Goal: Information Seeking & Learning: Learn about a topic

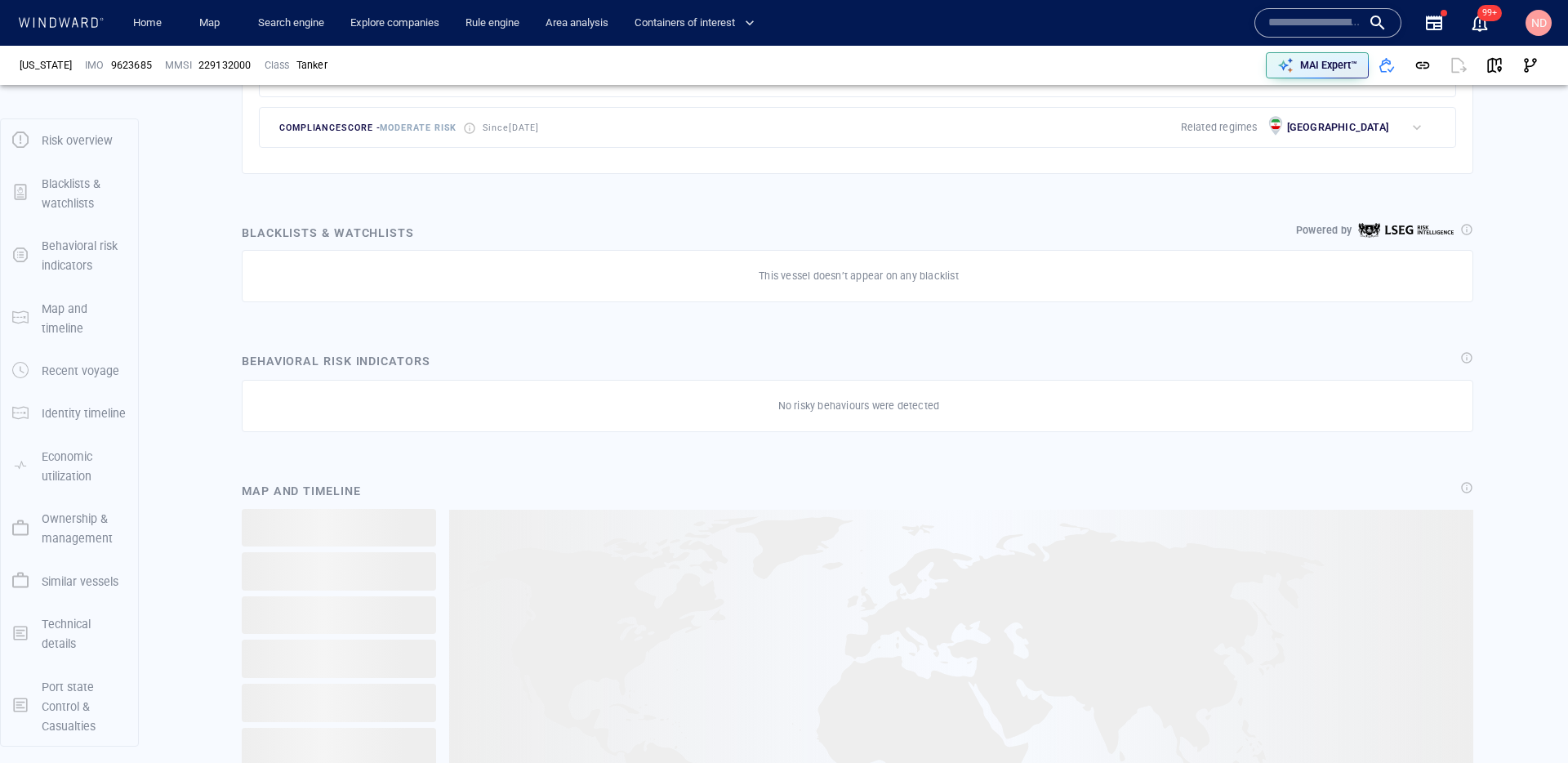
scroll to position [44, 0]
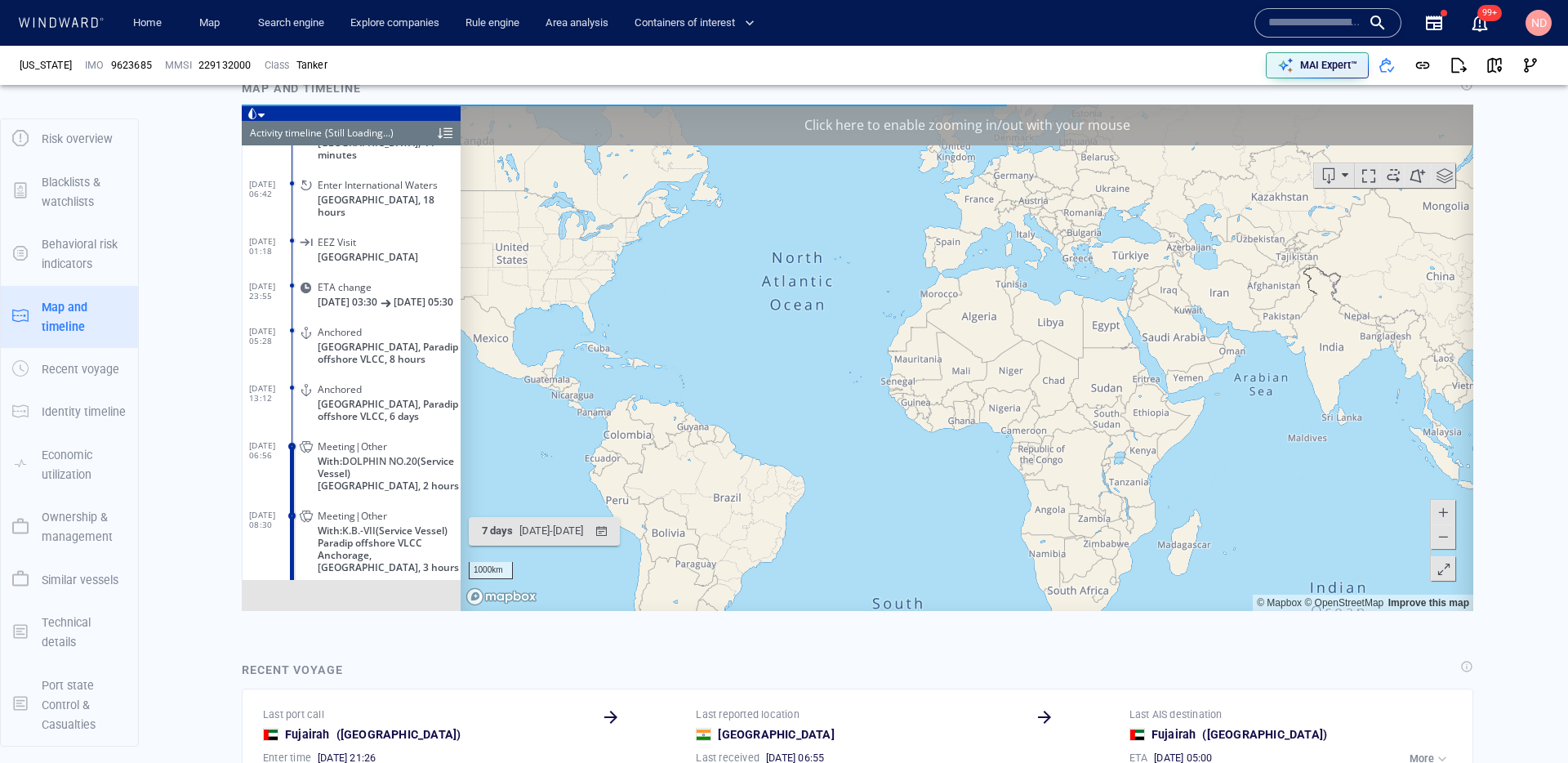
scroll to position [8288, 0]
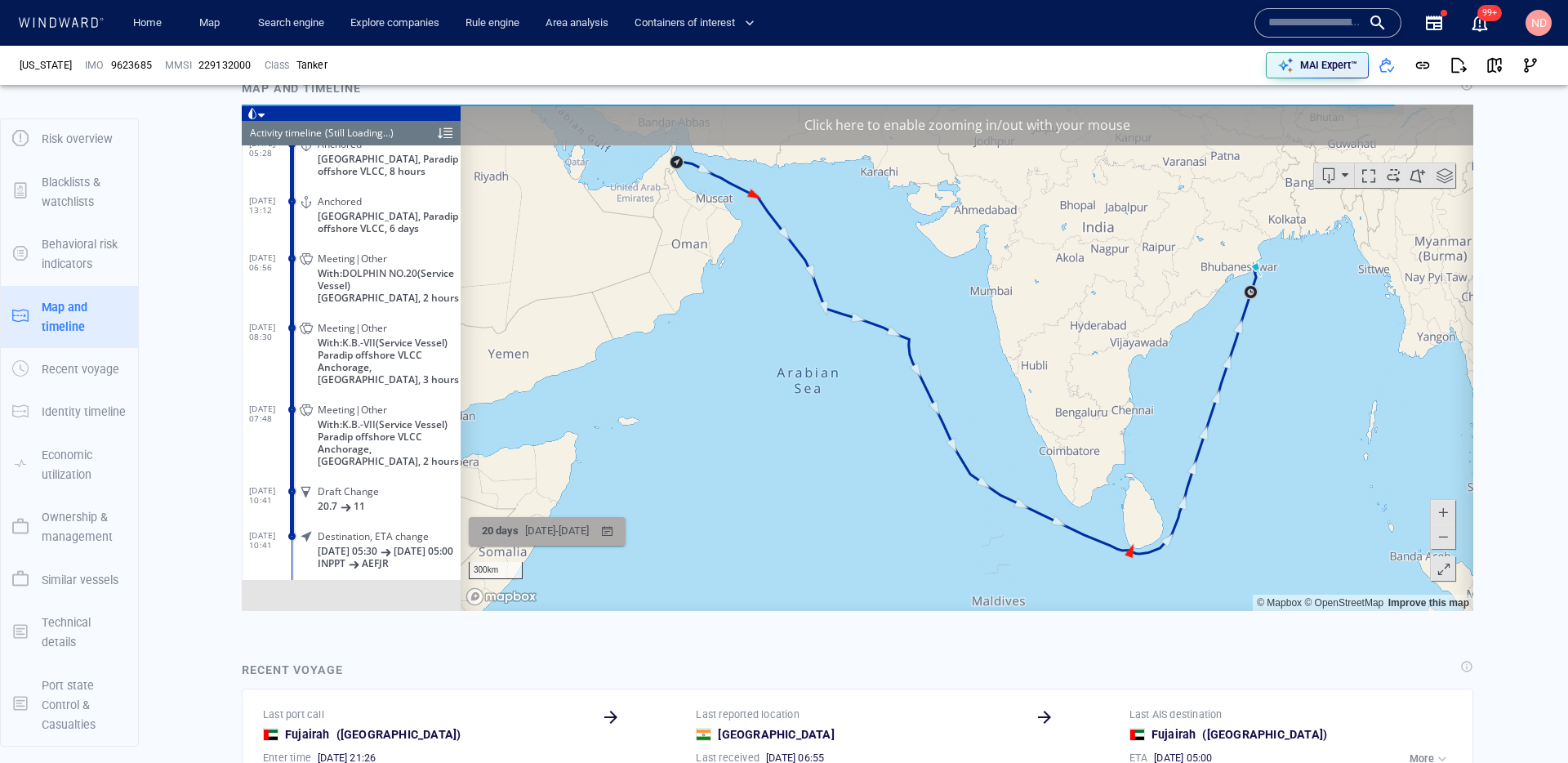
click at [585, 528] on div "21/07/2025 - 11/08/2025" at bounding box center [556, 530] width 70 height 25
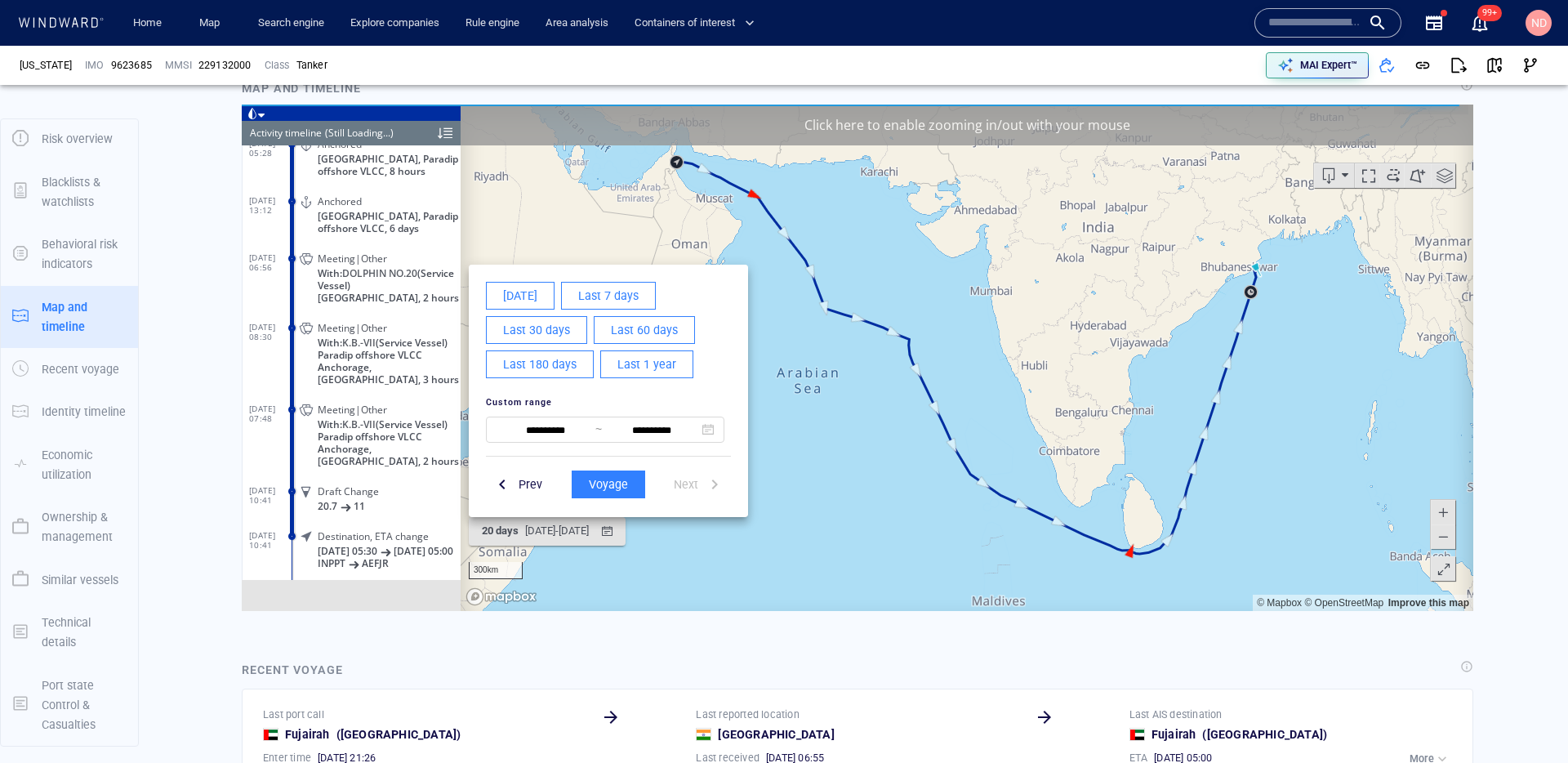
click at [537, 447] on div "**********" at bounding box center [606, 417] width 258 height 71
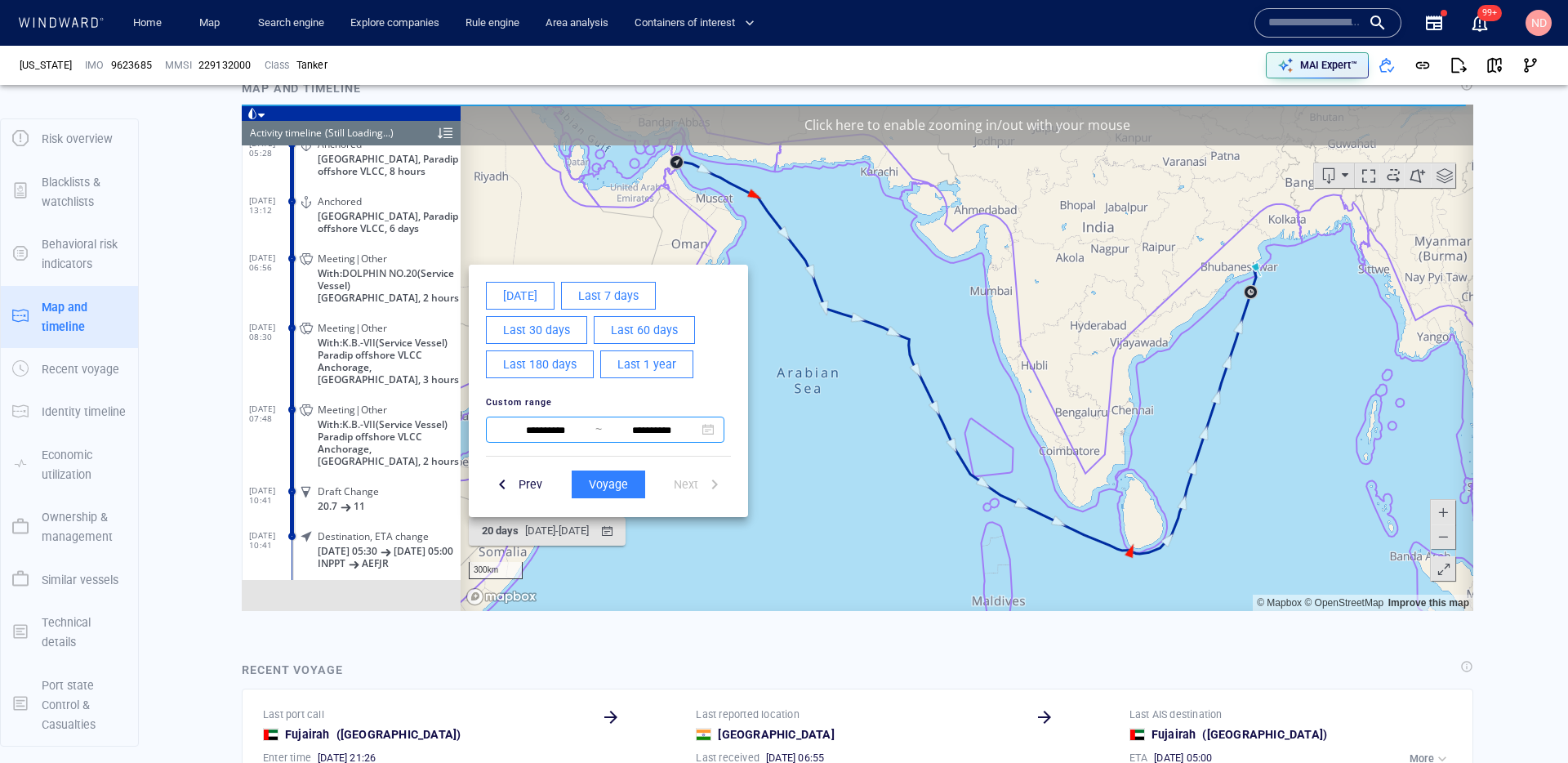
click at [539, 426] on input "**********" at bounding box center [546, 429] width 99 height 20
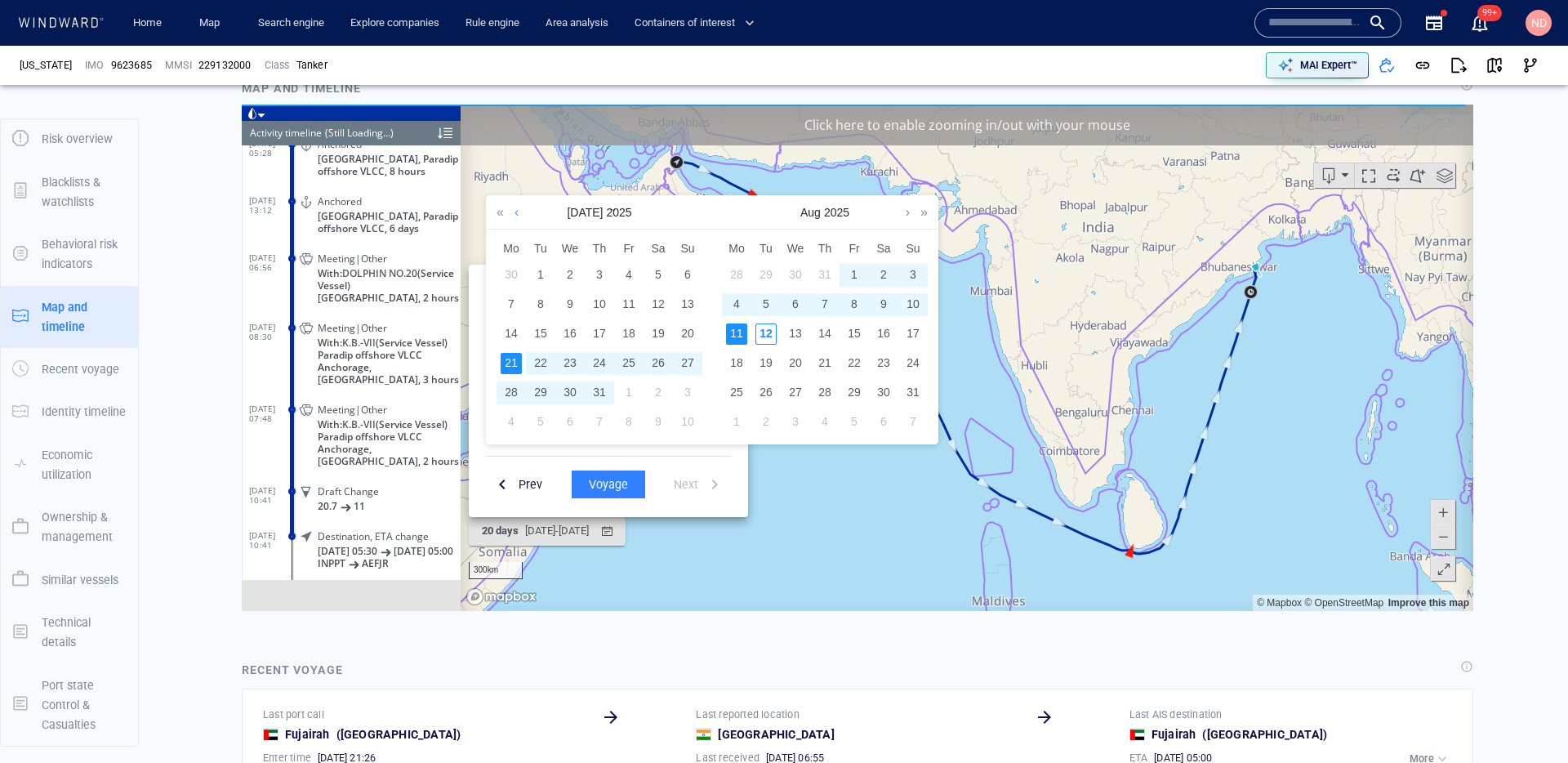
click at [520, 213] on link at bounding box center [516, 211] width 12 height 33
click at [540, 360] on div "17" at bounding box center [540, 362] width 22 height 22
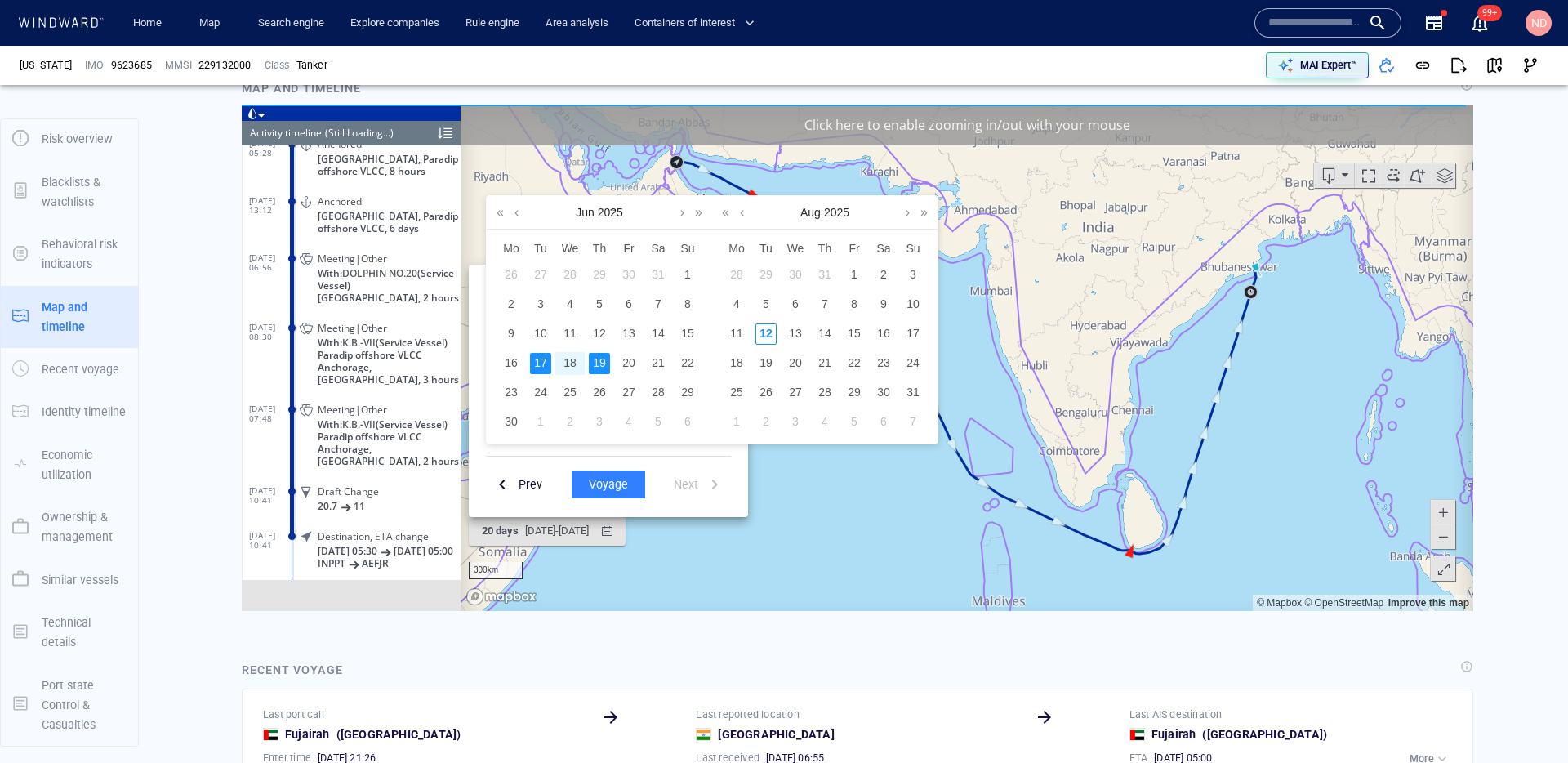
click at [597, 361] on div "19" at bounding box center [599, 362] width 22 height 22
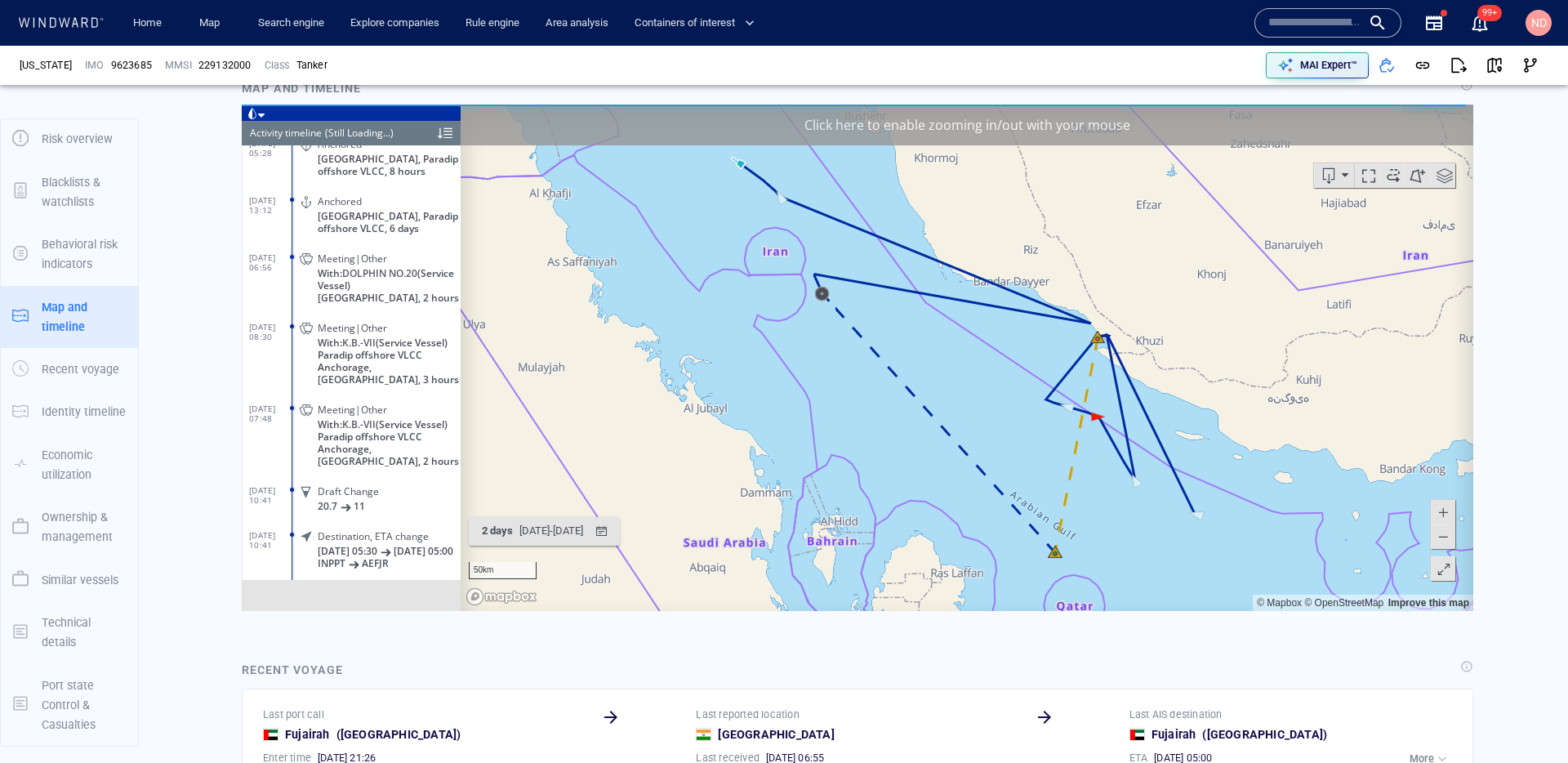
click at [581, 548] on canvas "Map" at bounding box center [967, 357] width 1013 height 506
click at [579, 539] on div "17/06/2025 - 19/06/2025" at bounding box center [550, 530] width 70 height 25
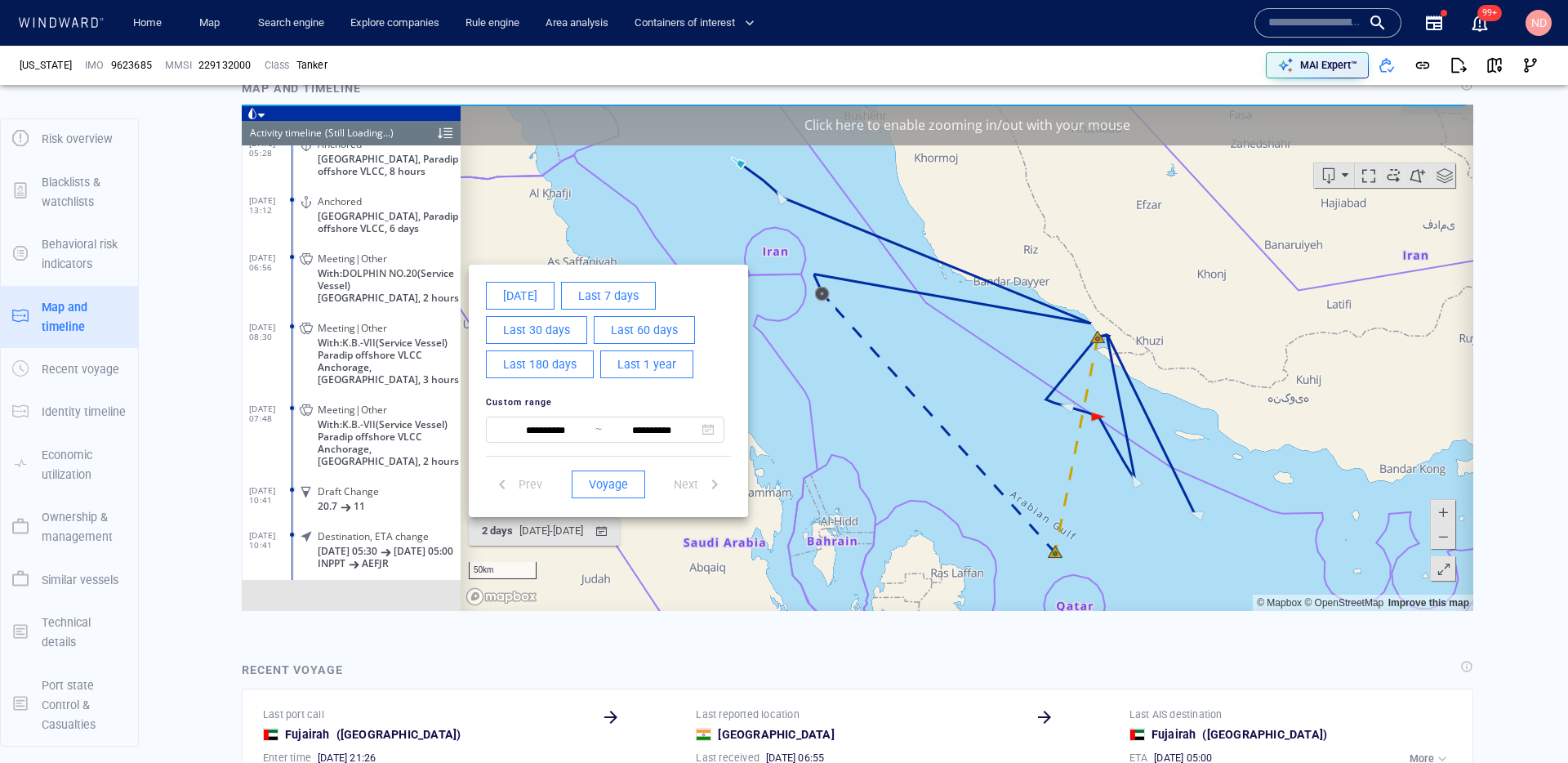
click at [526, 445] on div "**********" at bounding box center [606, 417] width 258 height 71
click at [529, 432] on input "**********" at bounding box center [546, 429] width 99 height 20
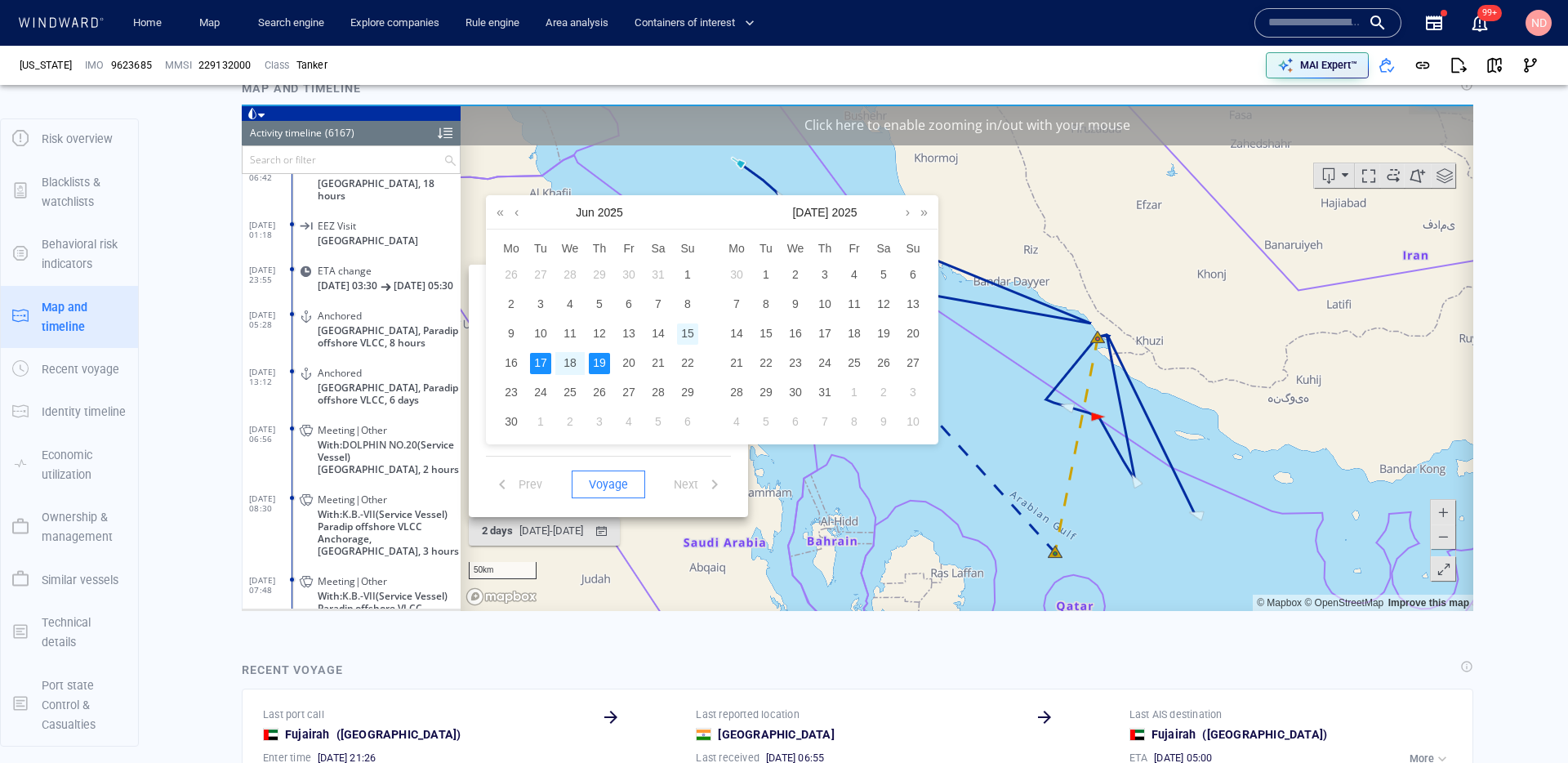
click at [686, 335] on div "15" at bounding box center [687, 333] width 22 height 22
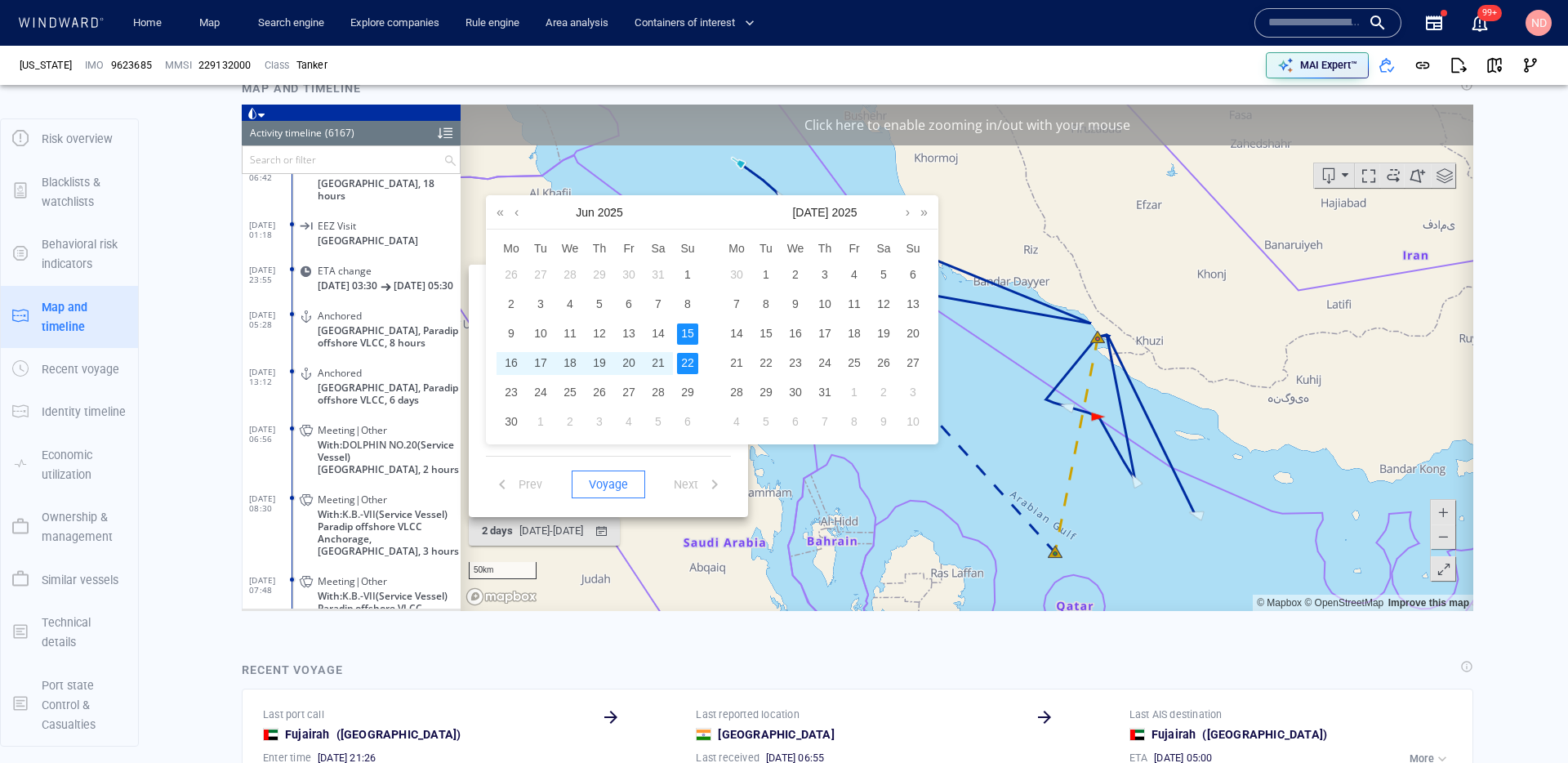
click at [686, 364] on div "22" at bounding box center [687, 362] width 22 height 22
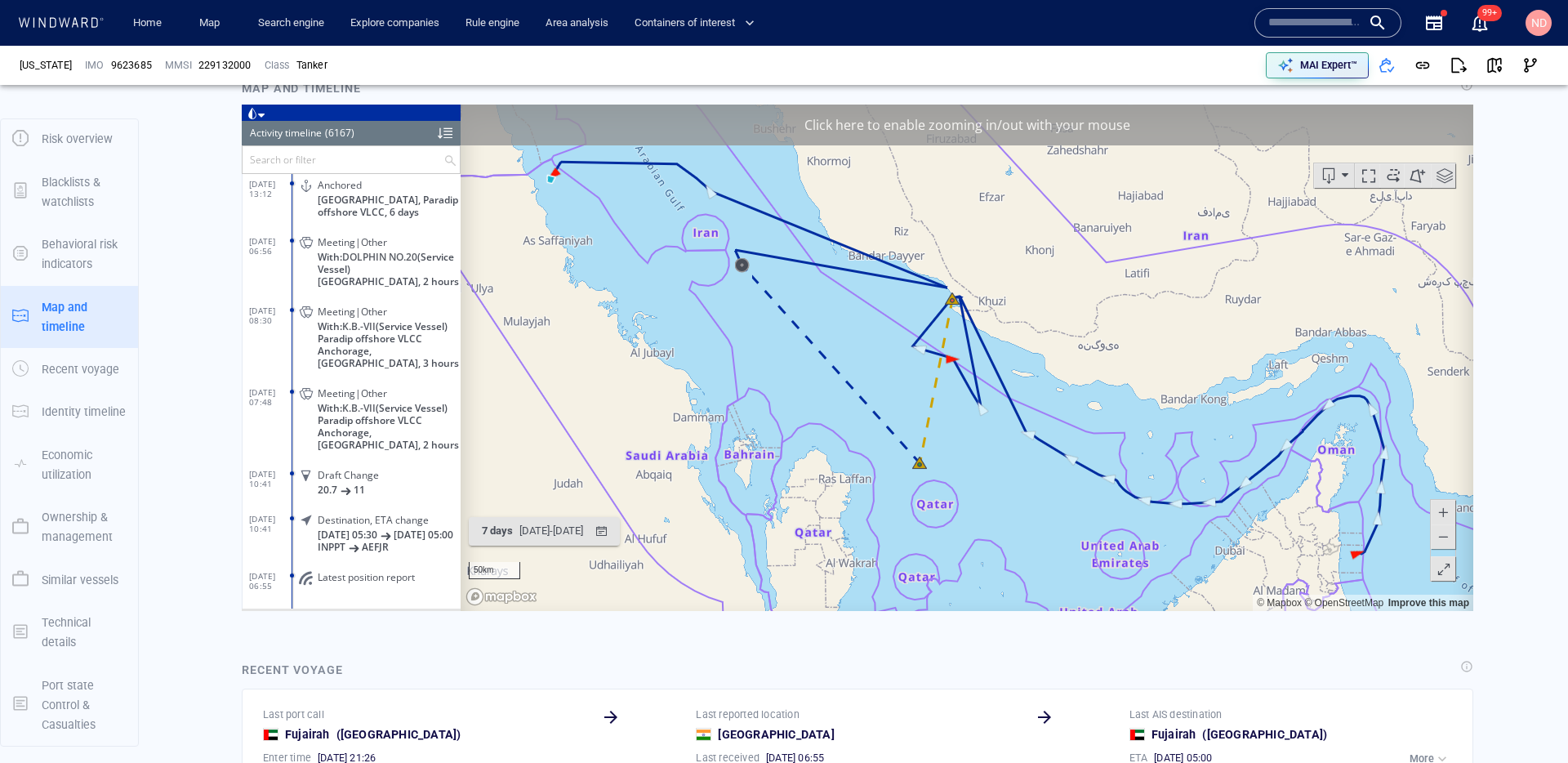
scroll to position [1053, 0]
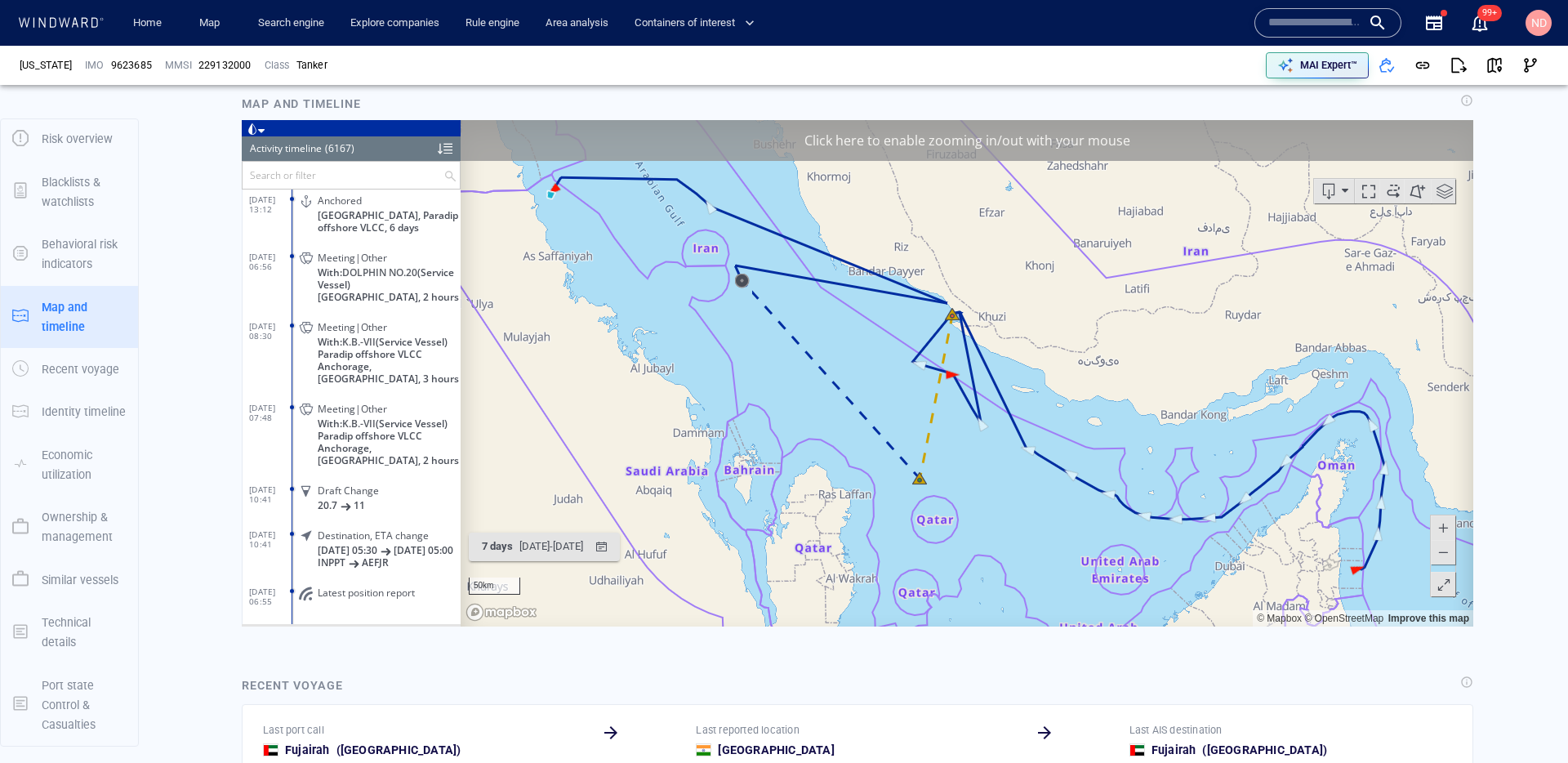
click at [950, 144] on div "Click here to enable zooming in/out with your mouse" at bounding box center [967, 139] width 1013 height 41
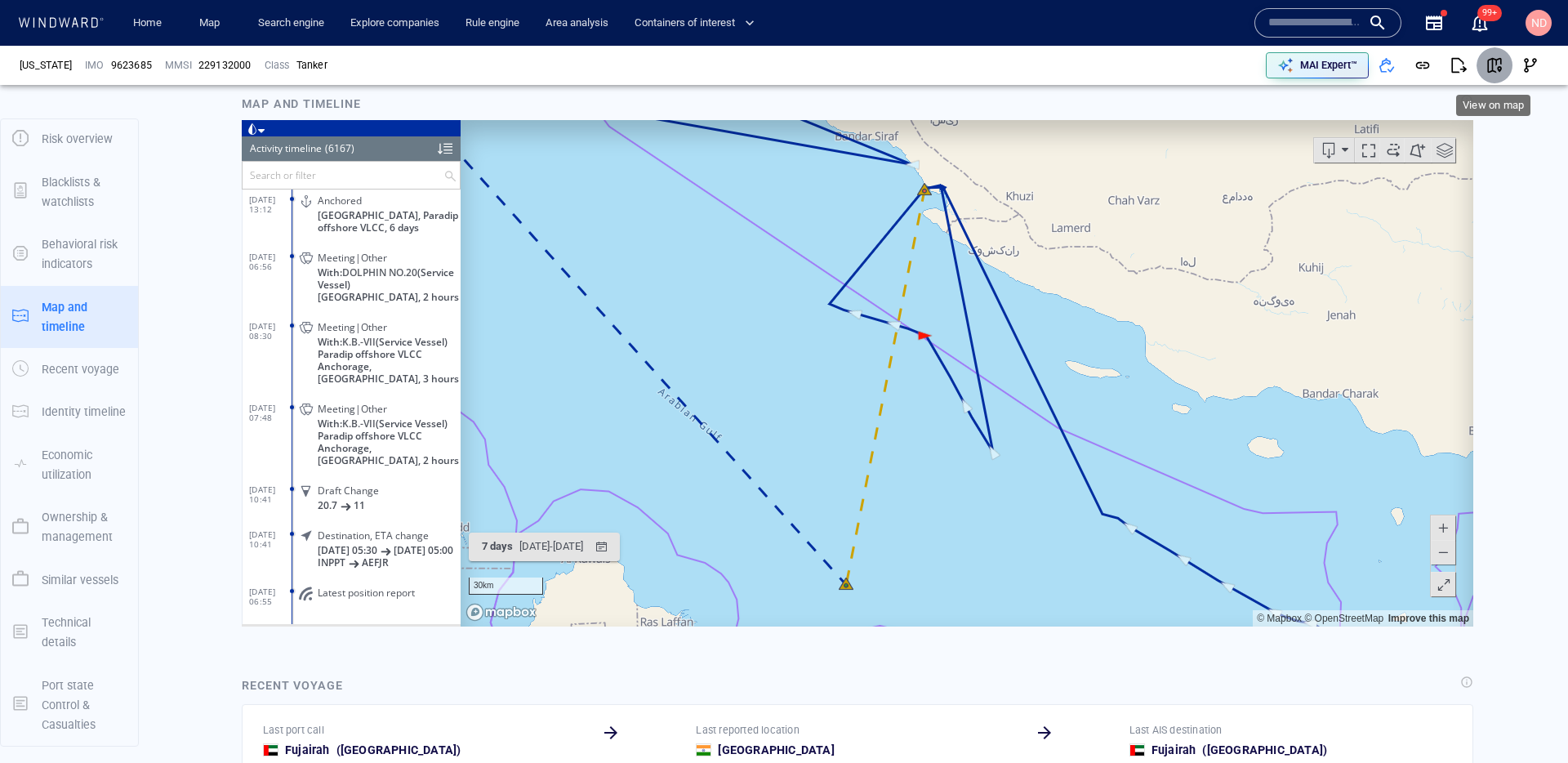
click at [1498, 67] on span "button" at bounding box center [1494, 65] width 16 height 16
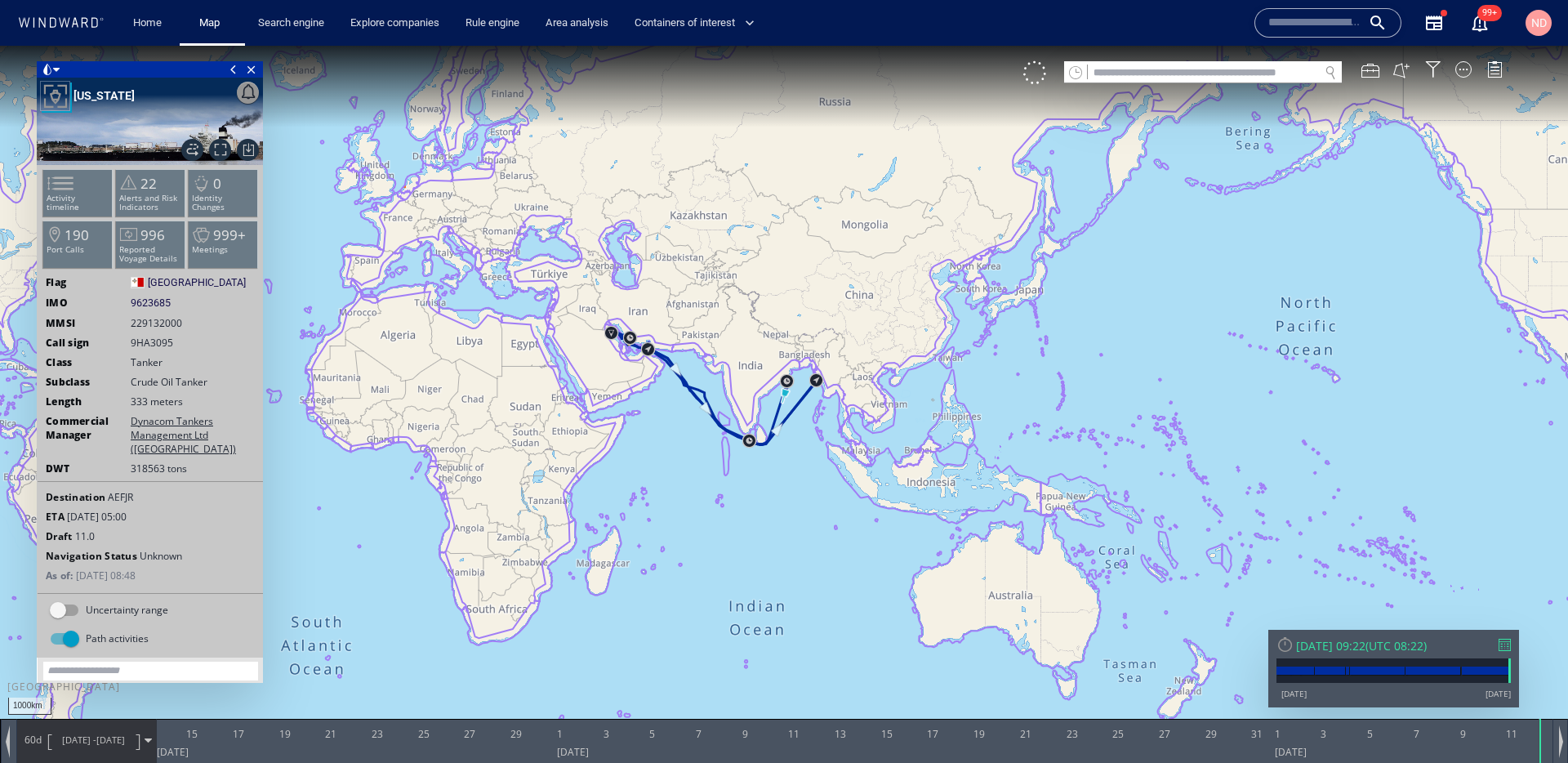
click at [1460, 77] on div "VM" at bounding box center [1271, 72] width 496 height 22
click at [1461, 74] on div at bounding box center [1463, 68] width 16 height 16
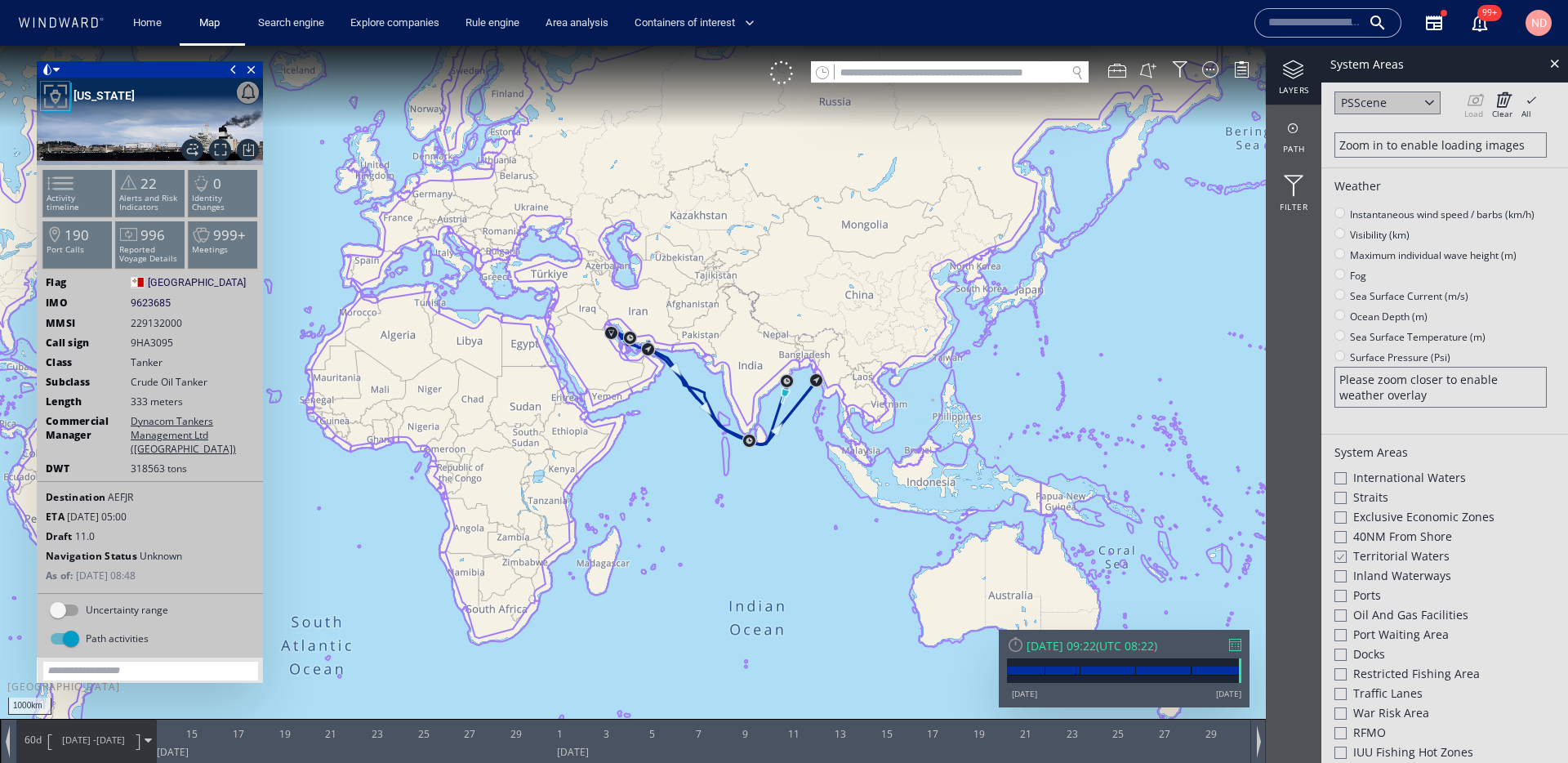
scroll to position [120, 0]
click at [1339, 554] on div at bounding box center [1340, 554] width 12 height 14
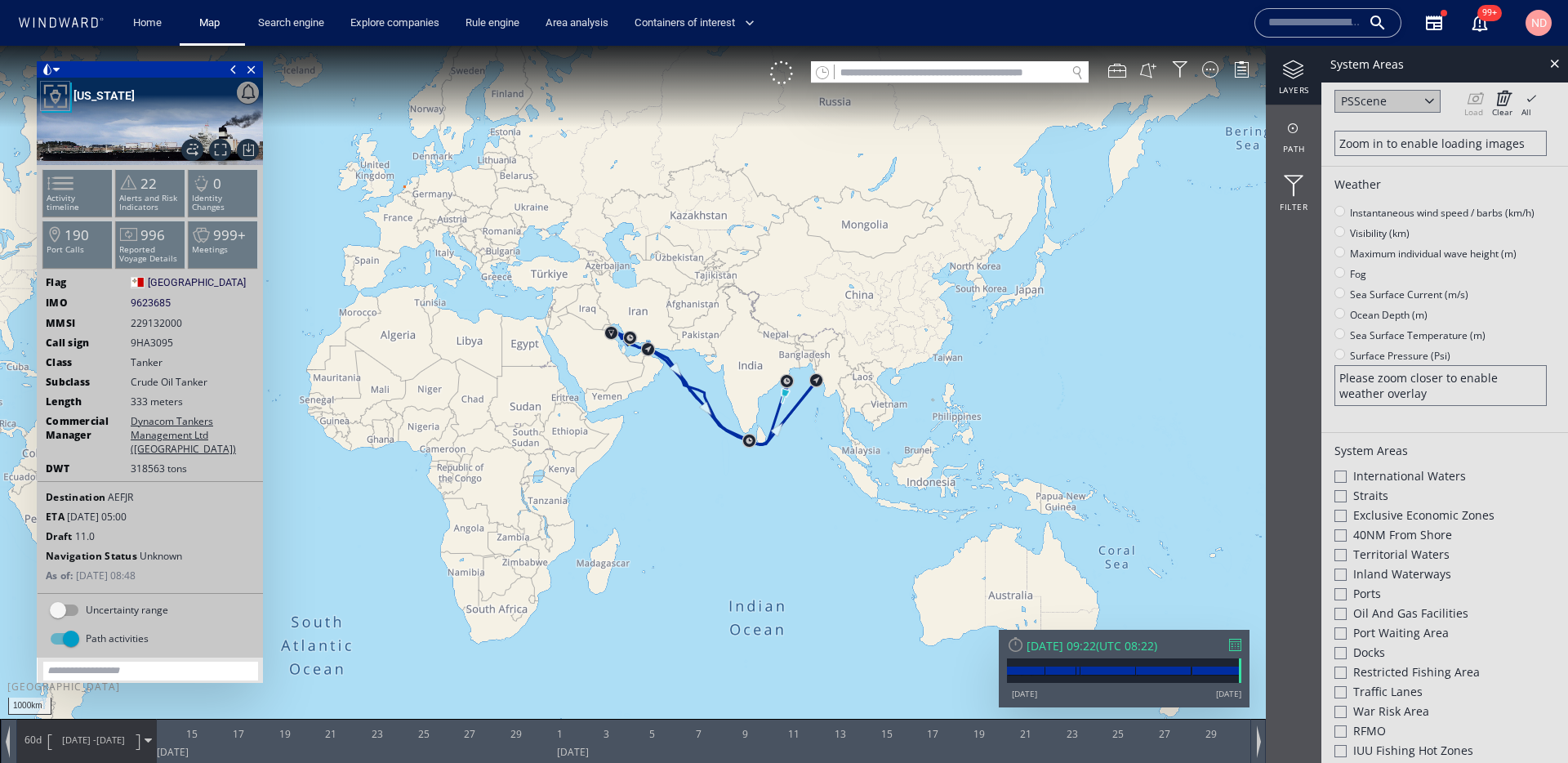
click at [1339, 518] on div at bounding box center [1340, 515] width 12 height 12
click at [1552, 67] on div at bounding box center [1555, 64] width 19 height 19
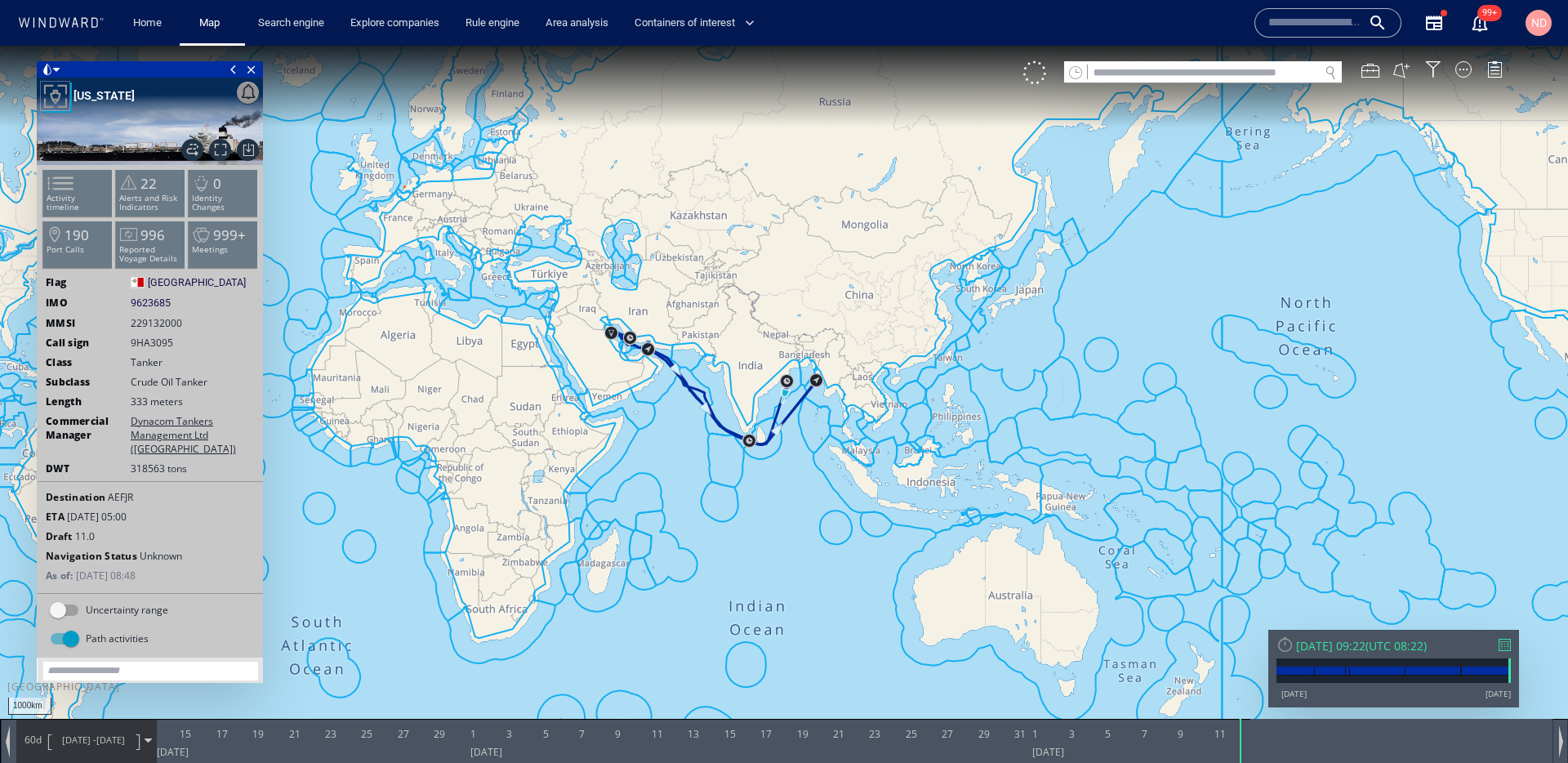
click at [1339, 637] on div "[DATE] 09:22 ( UTC 08:22 ) [DATE] [DATE]" at bounding box center [1394, 668] width 251 height 78
click at [1334, 643] on div "[DATE] 09:22" at bounding box center [1330, 645] width 69 height 16
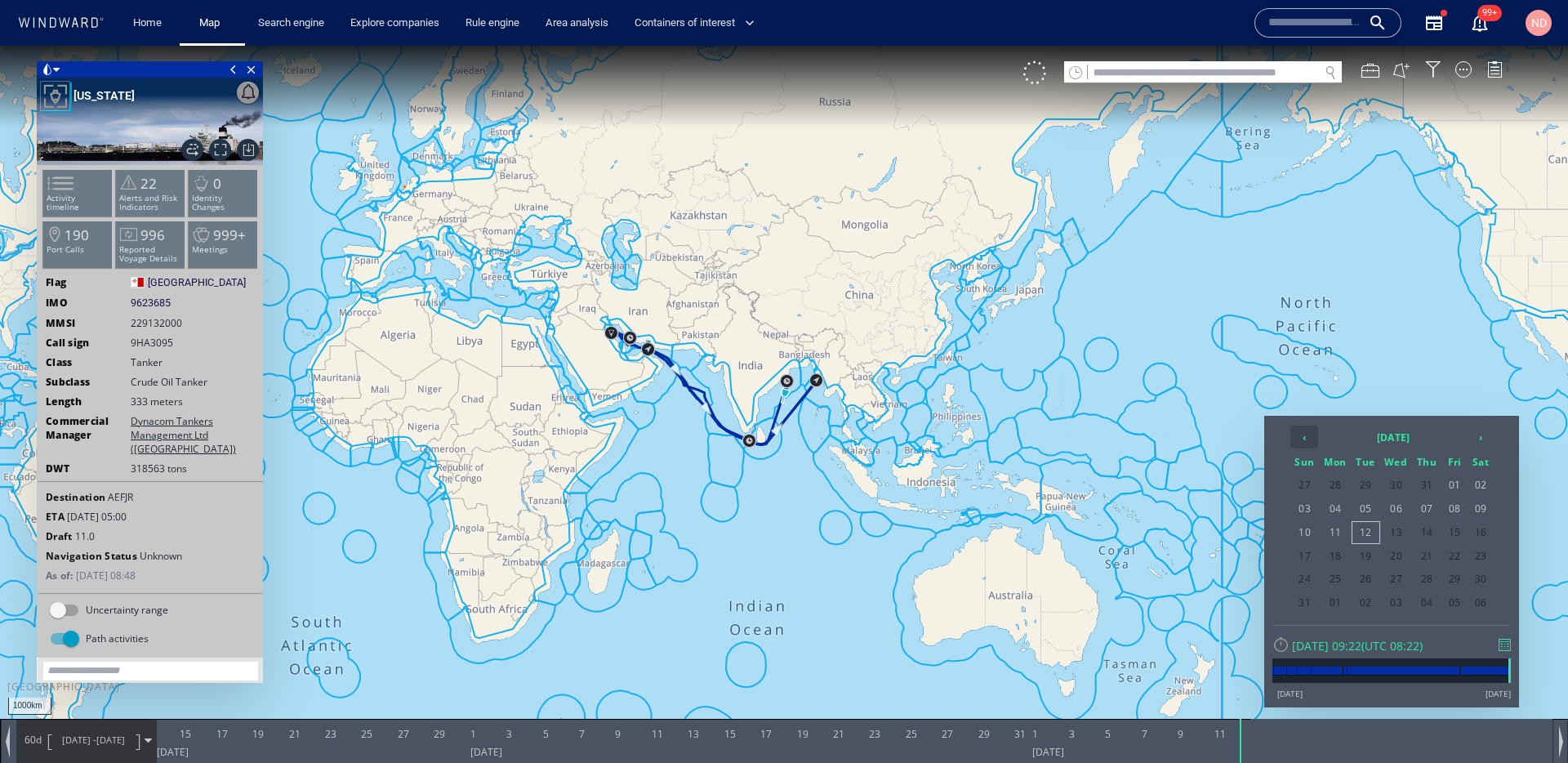
click at [1311, 429] on th "‹" at bounding box center [1304, 437] width 28 height 22
click at [1398, 555] on span "18" at bounding box center [1396, 556] width 31 height 22
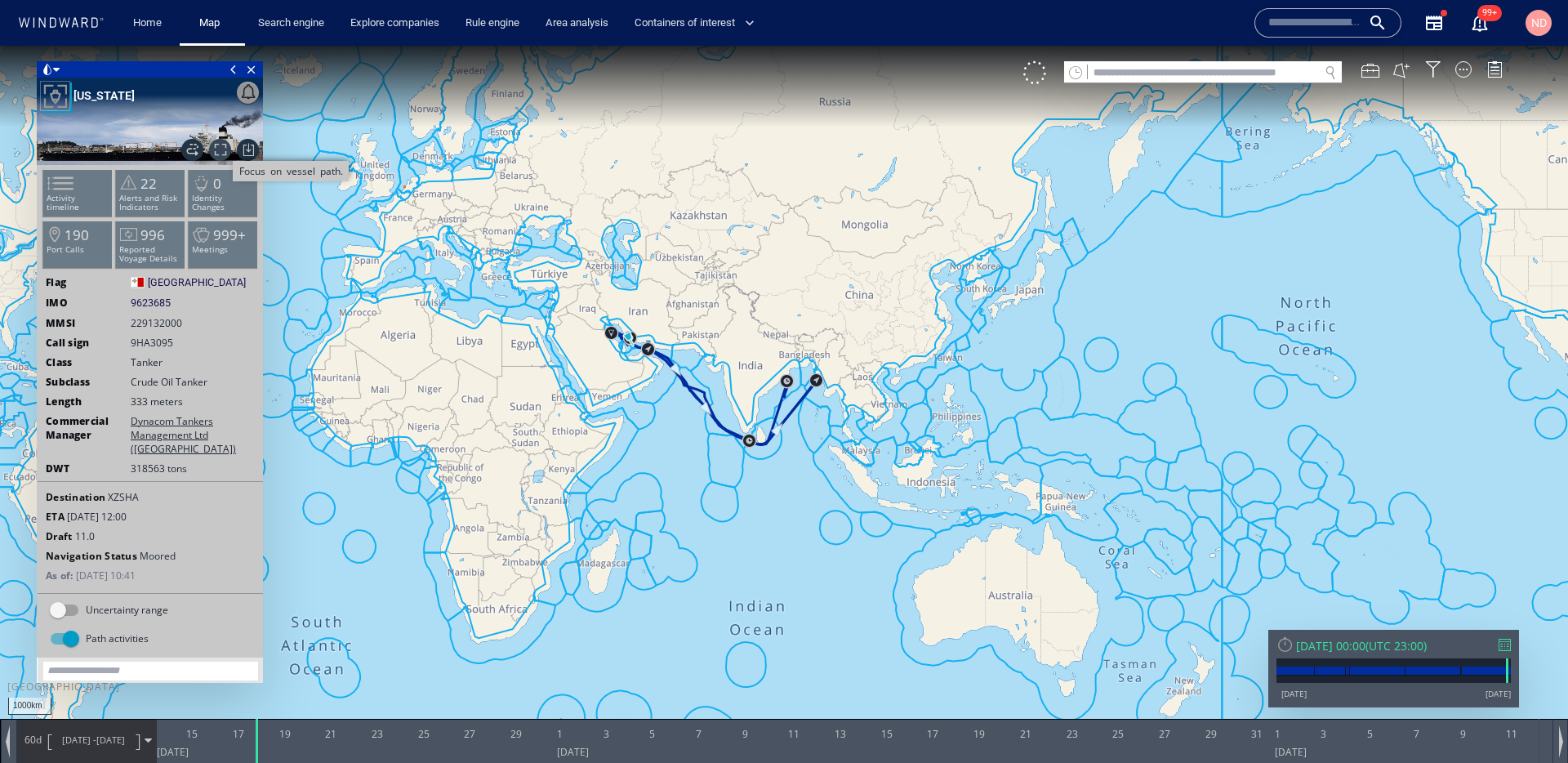
click at [218, 141] on span "Focus on vessel path." at bounding box center [220, 150] width 22 height 22
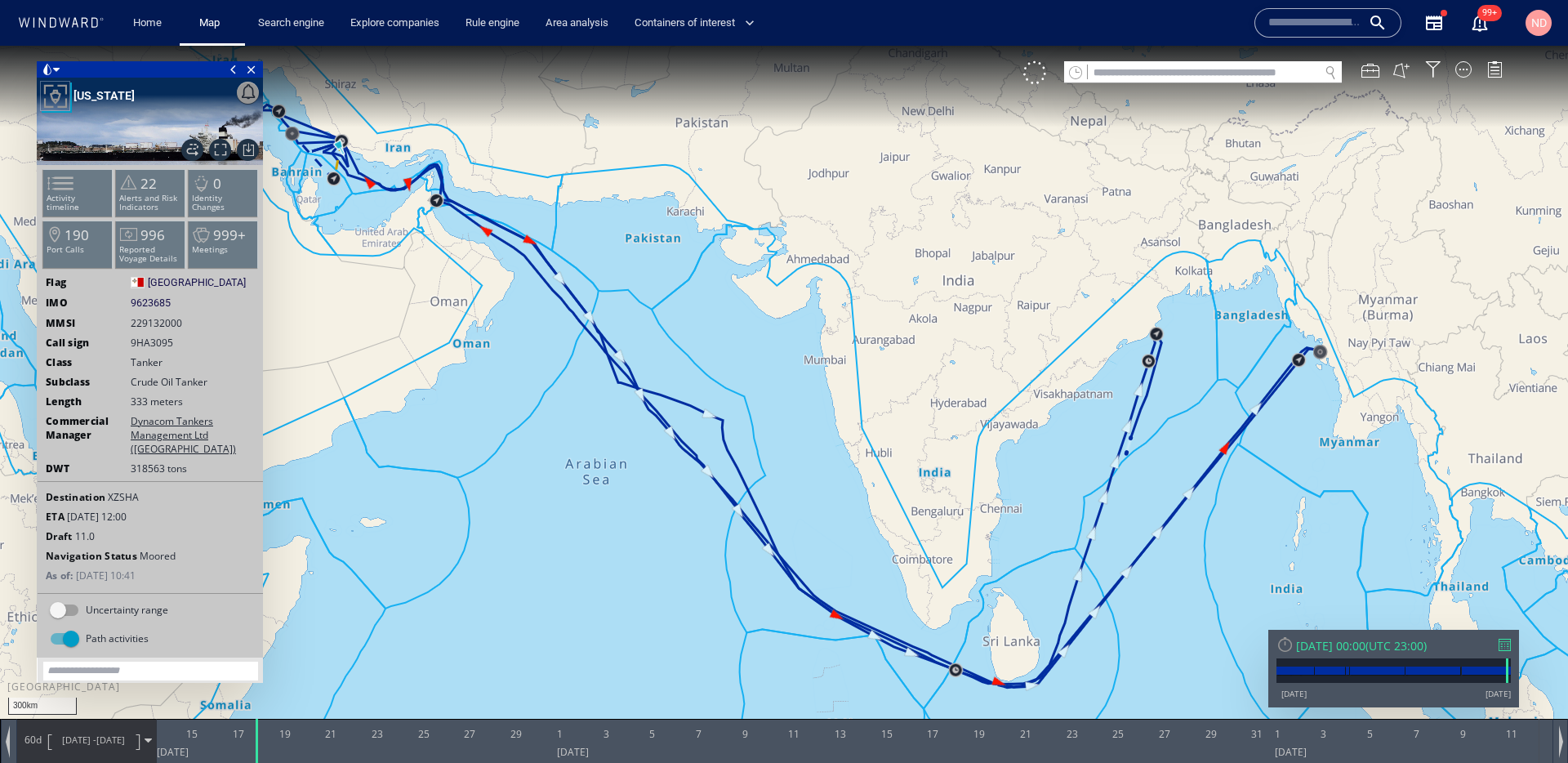
drag, startPoint x: 526, startPoint y: 179, endPoint x: 684, endPoint y: 271, distance: 182.8
click at [684, 271] on canvas "Map" at bounding box center [784, 396] width 1568 height 701
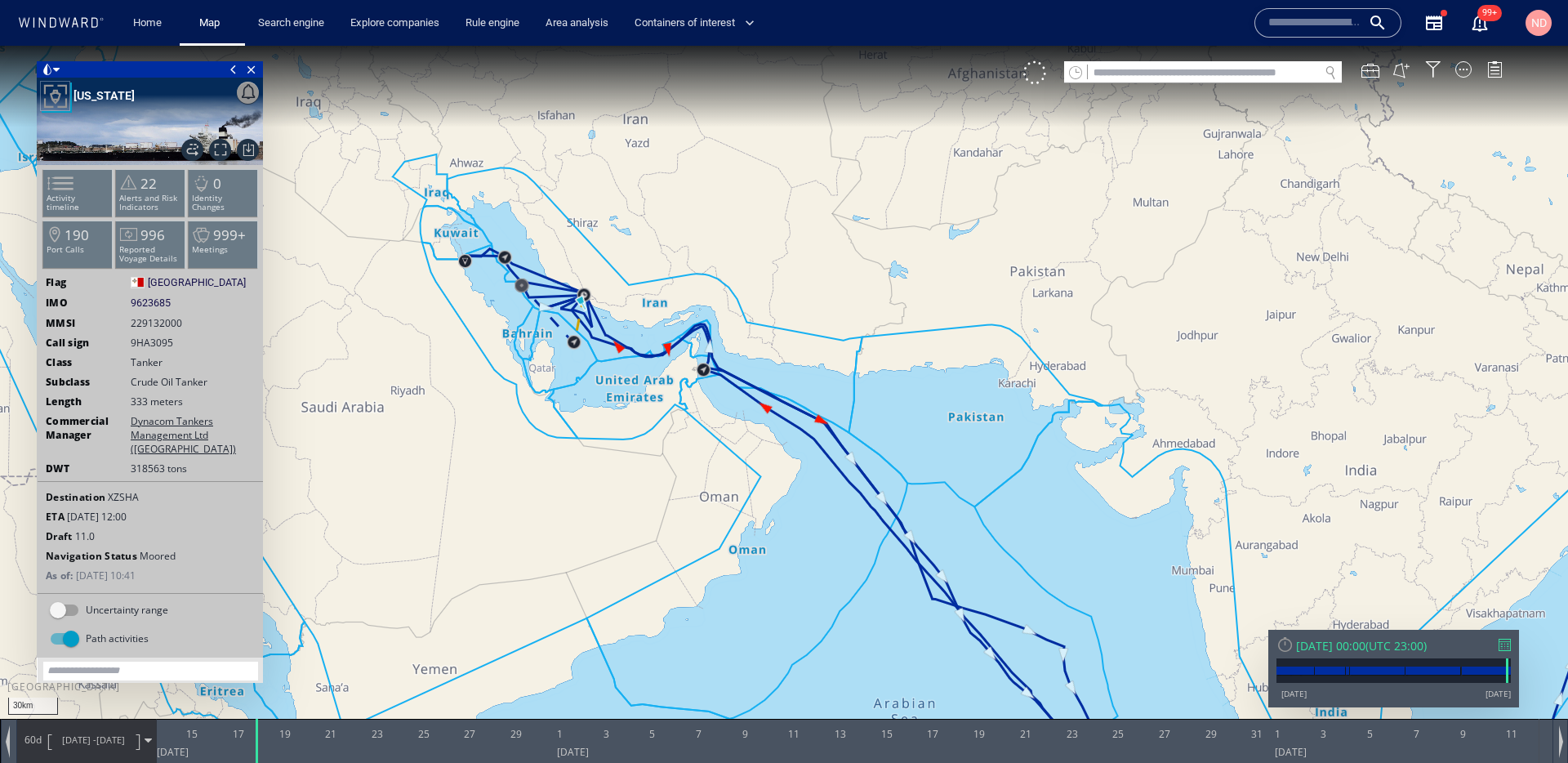
drag, startPoint x: 579, startPoint y: 302, endPoint x: 806, endPoint y: 169, distance: 263.1
click at [802, 174] on canvas "Map" at bounding box center [784, 396] width 1568 height 701
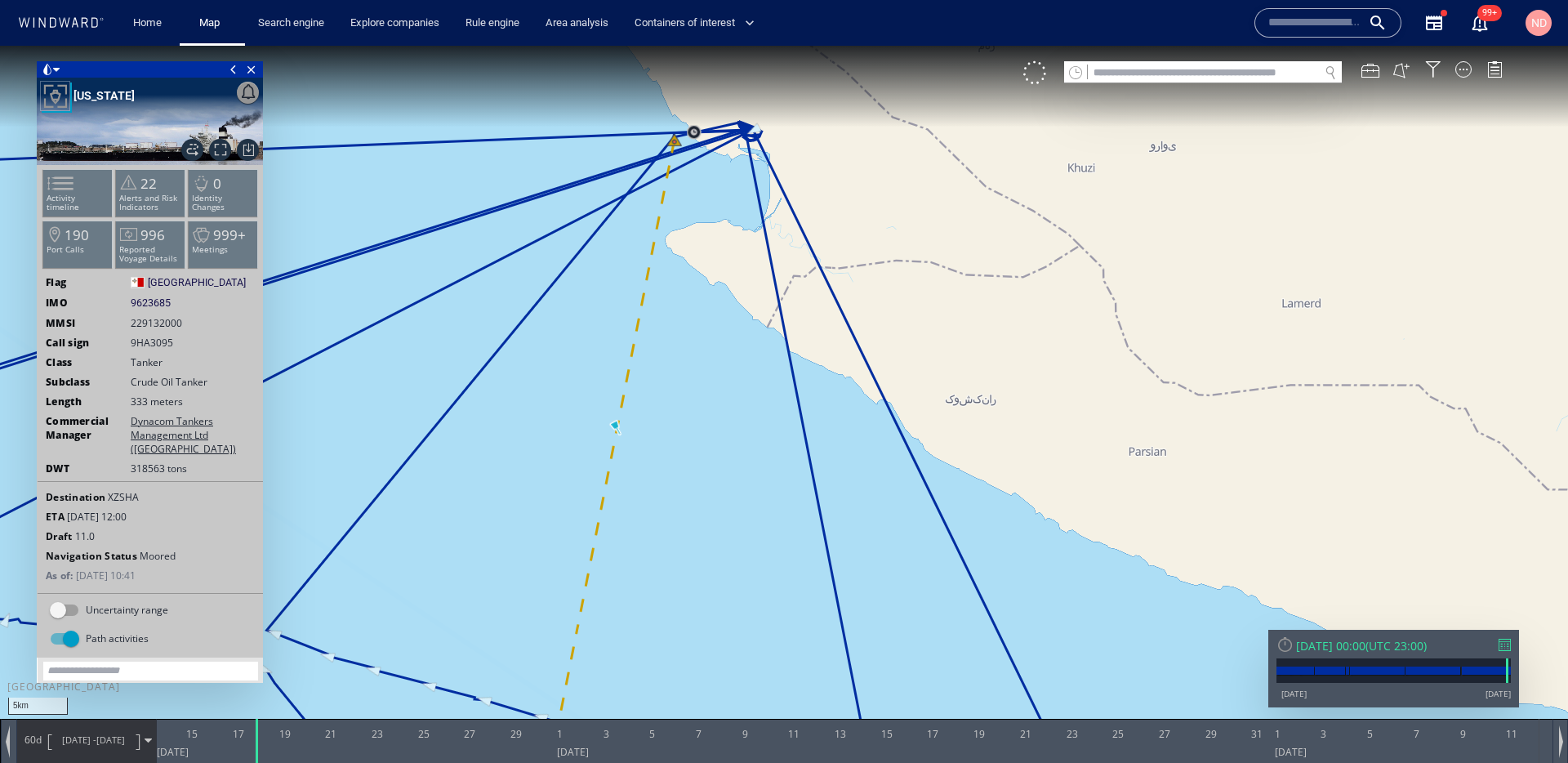
drag, startPoint x: 713, startPoint y: 227, endPoint x: 710, endPoint y: 317, distance: 90.0
click at [711, 316] on canvas "Map" at bounding box center [784, 396] width 1568 height 701
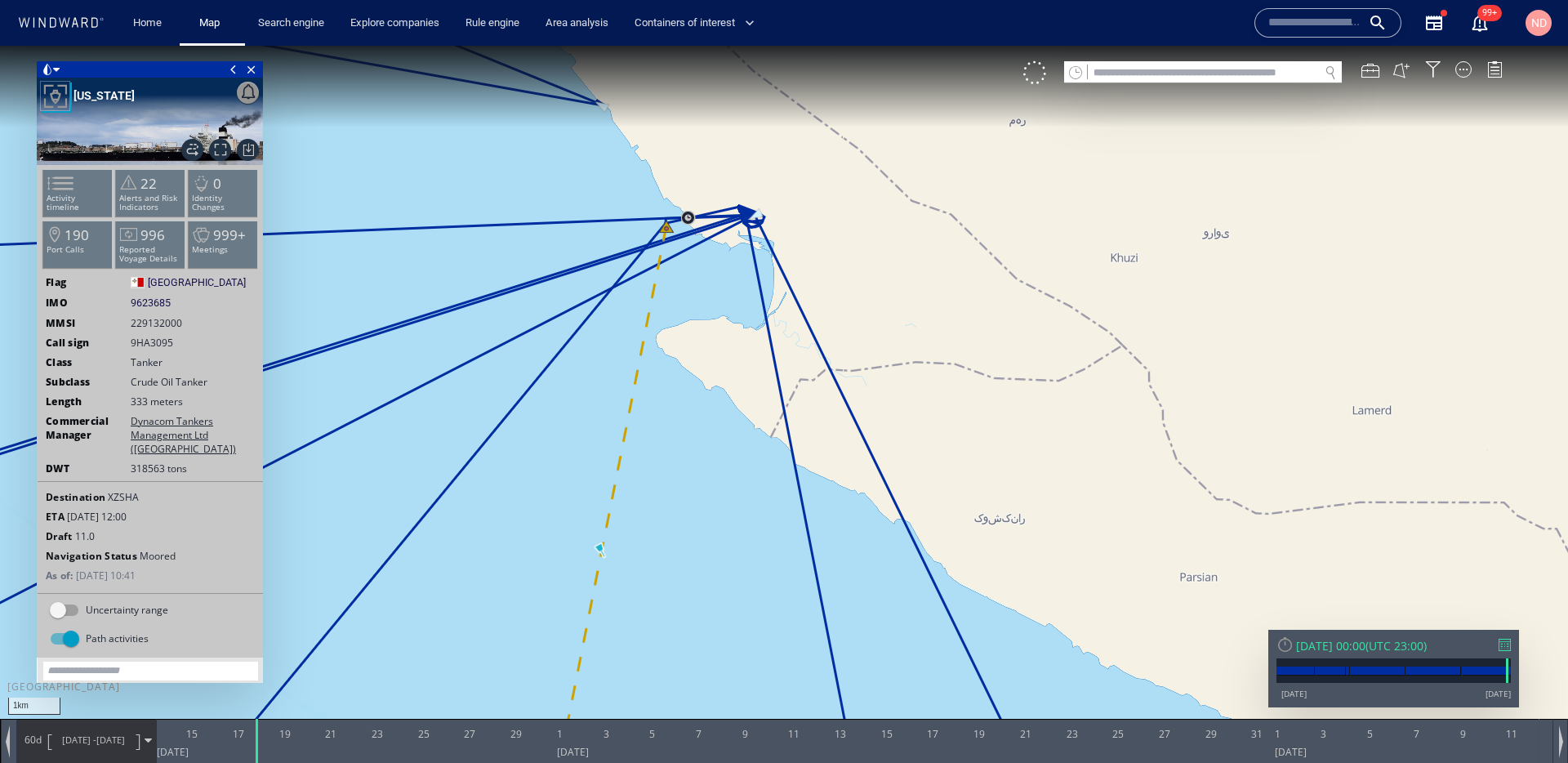
drag, startPoint x: 678, startPoint y: 266, endPoint x: 709, endPoint y: 460, distance: 196.5
click at [708, 450] on canvas "Map" at bounding box center [784, 396] width 1568 height 701
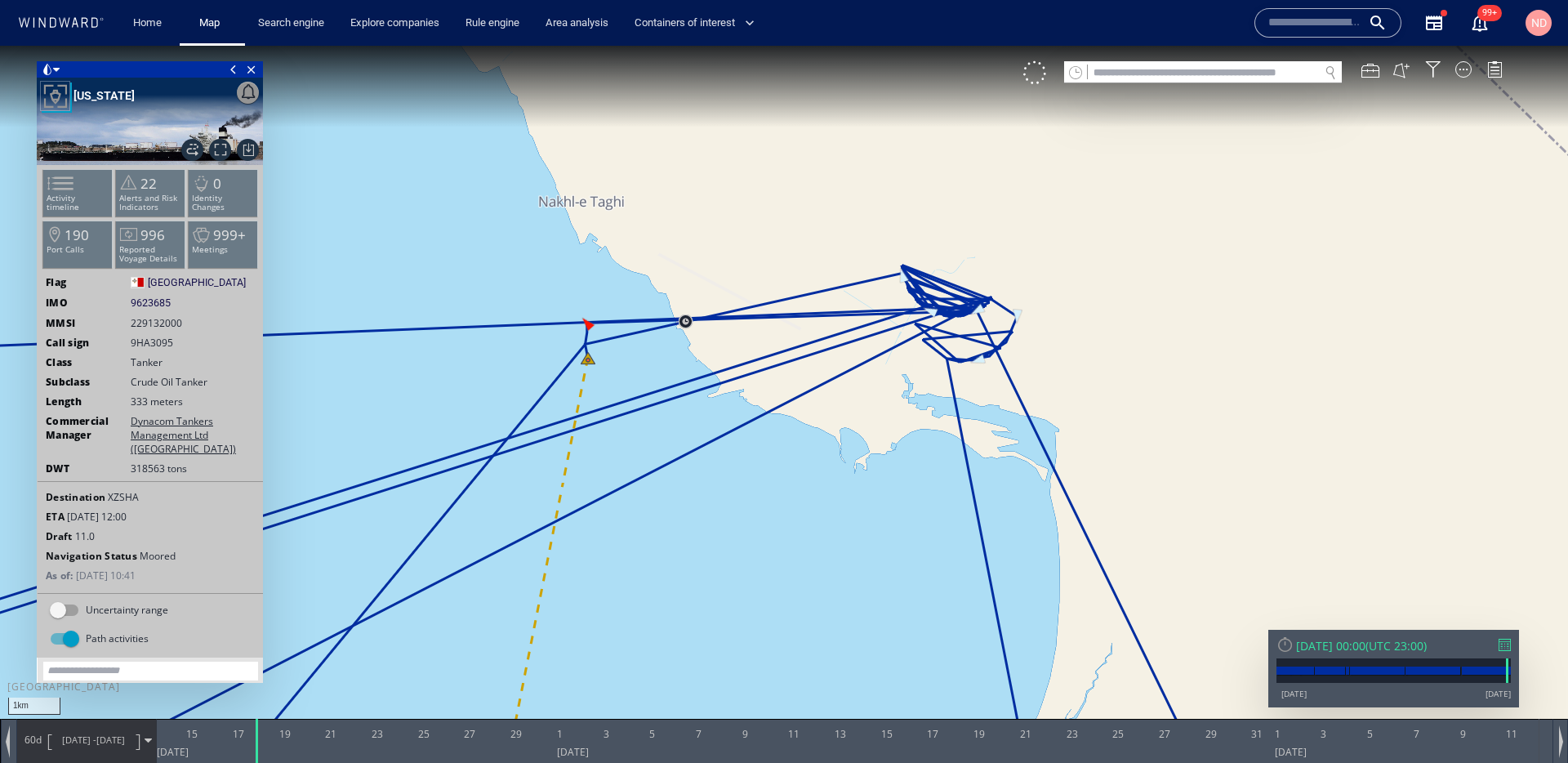
drag, startPoint x: 692, startPoint y: 396, endPoint x: 711, endPoint y: 496, distance: 101.8
click at [711, 493] on canvas "Map" at bounding box center [784, 396] width 1568 height 701
